Goal: Transaction & Acquisition: Purchase product/service

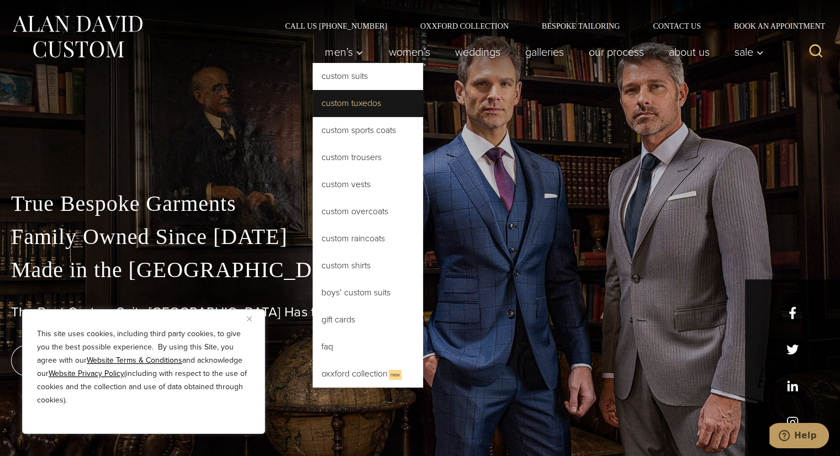
click at [344, 104] on link "Custom Tuxedos" at bounding box center [367, 103] width 110 height 26
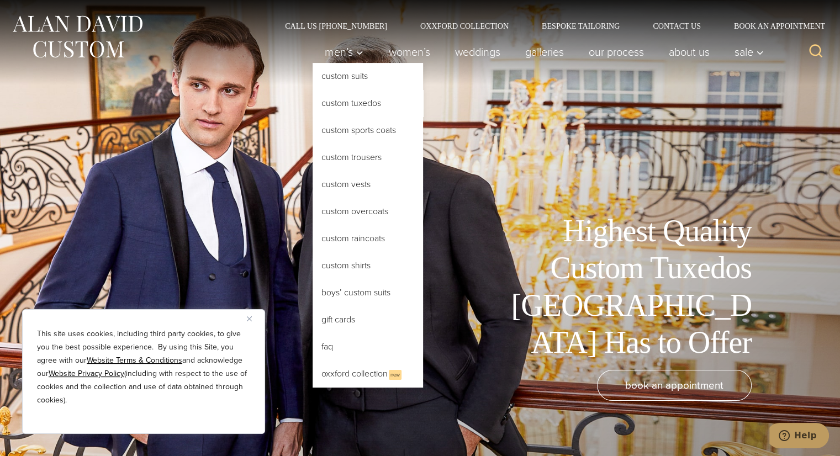
click at [370, 111] on link "Custom Tuxedos" at bounding box center [367, 103] width 110 height 26
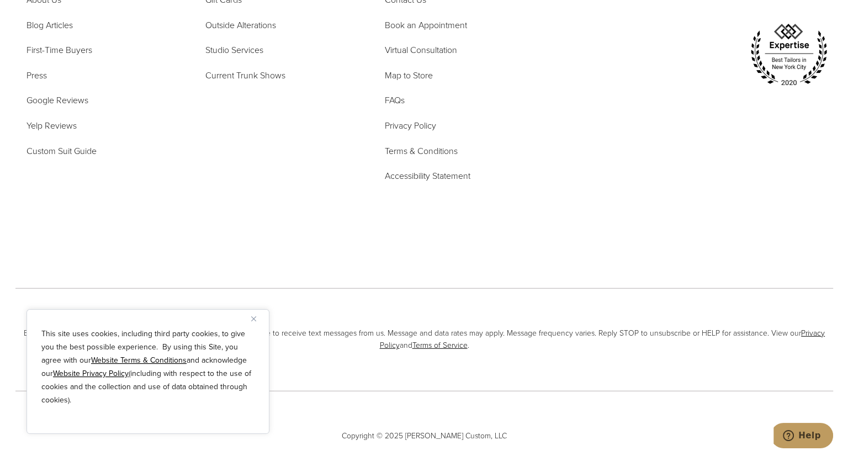
scroll to position [7041, 0]
